Goal: Find specific page/section: Find specific page/section

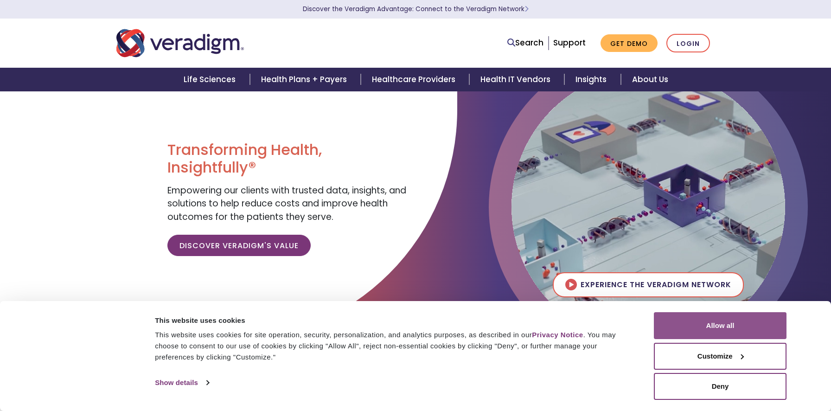
click at [678, 322] on button "Allow all" at bounding box center [720, 325] width 133 height 27
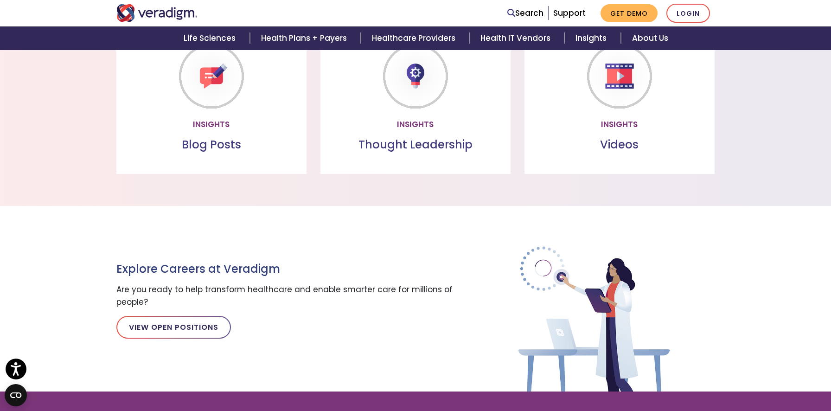
scroll to position [910, 0]
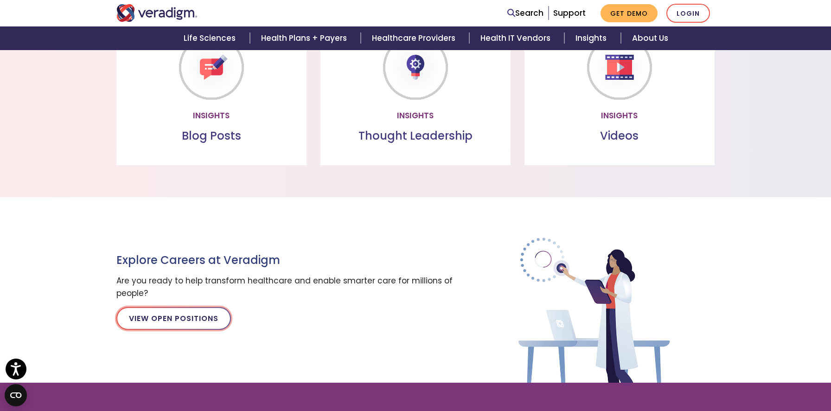
click at [207, 318] on link "View Open Positions" at bounding box center [173, 318] width 114 height 22
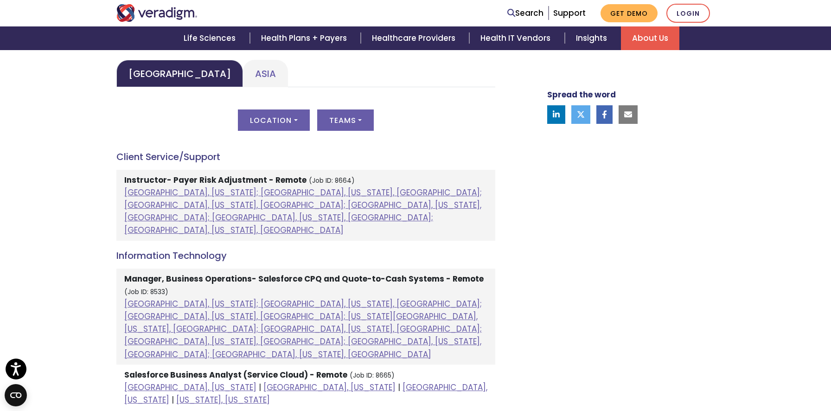
scroll to position [455, 0]
click at [345, 118] on button "Teams" at bounding box center [345, 119] width 57 height 21
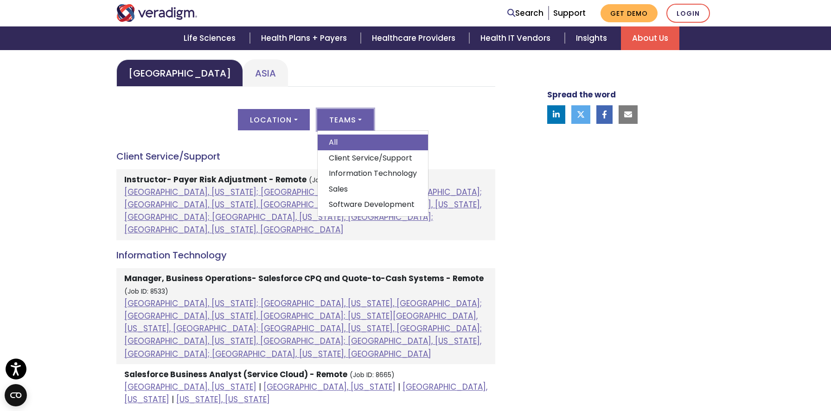
click at [405, 88] on div "[GEOGRAPHIC_DATA] [GEOGRAPHIC_DATA] [GEOGRAPHIC_DATA] Location All [GEOGRAPHIC_…" at bounding box center [305, 414] width 379 height 710
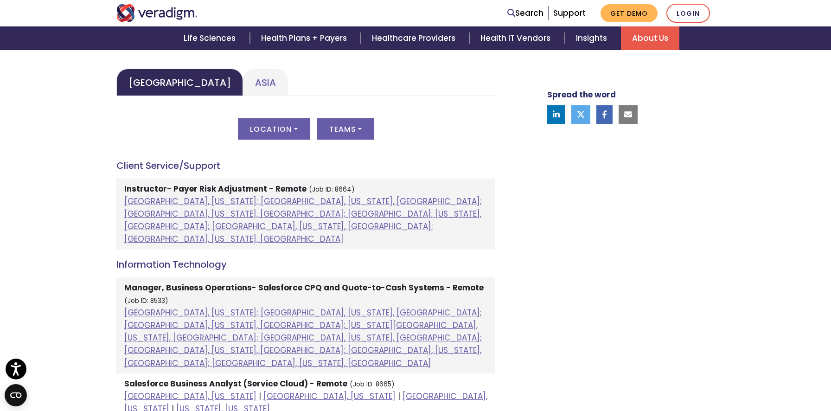
scroll to position [445, 0]
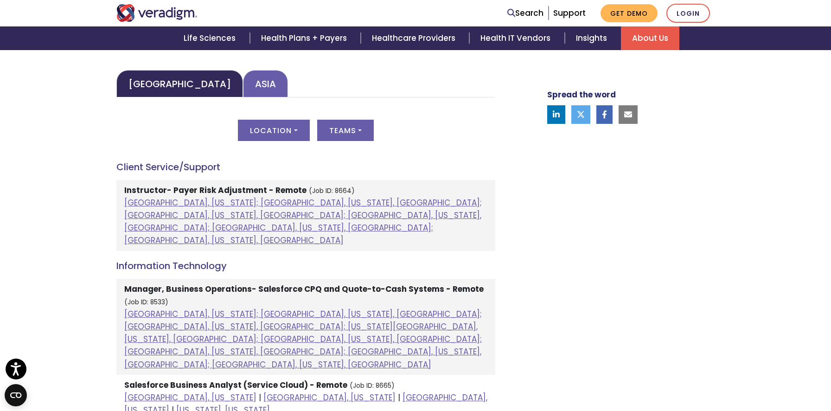
click at [244, 81] on link "Asia" at bounding box center [265, 83] width 45 height 27
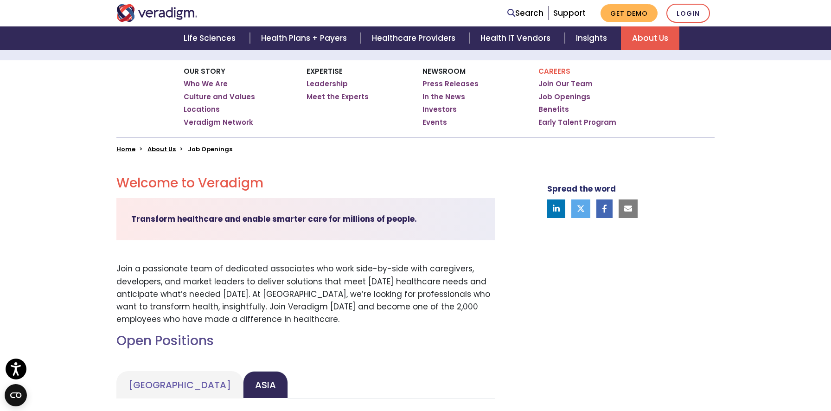
scroll to position [313, 0]
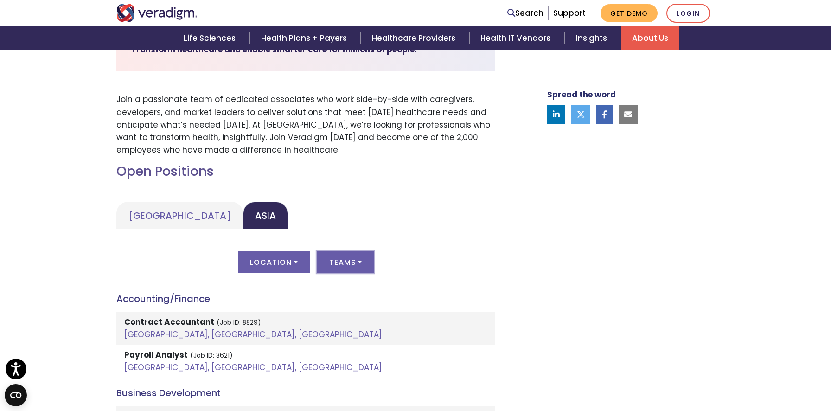
click at [337, 268] on button "Teams" at bounding box center [345, 261] width 57 height 21
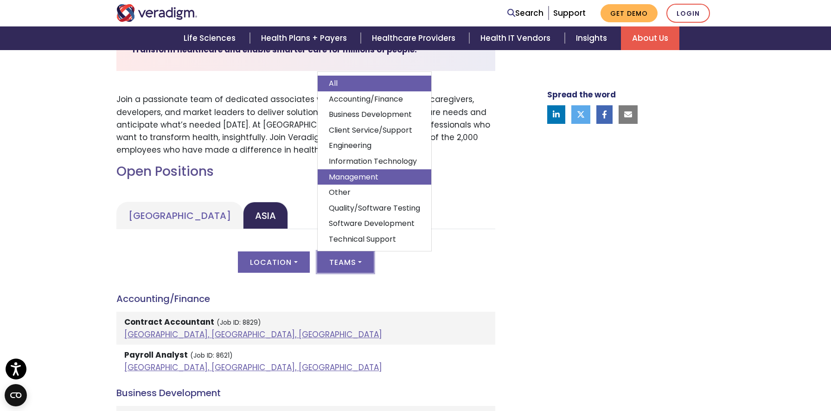
click at [372, 172] on link "Management" at bounding box center [375, 177] width 114 height 16
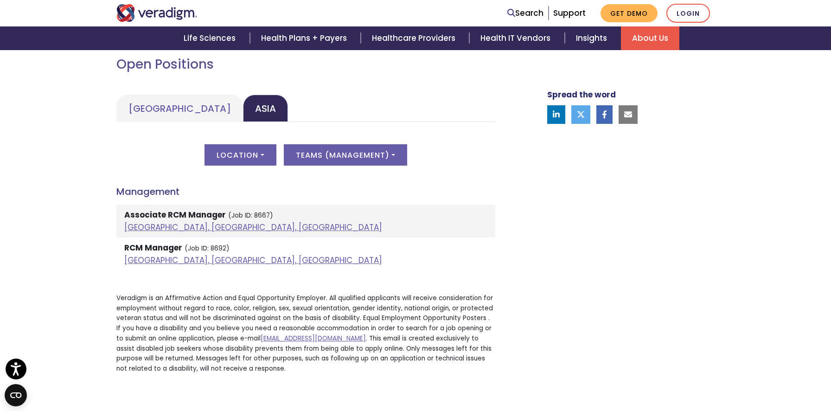
scroll to position [421, 0]
